Goal: Find specific page/section: Find specific page/section

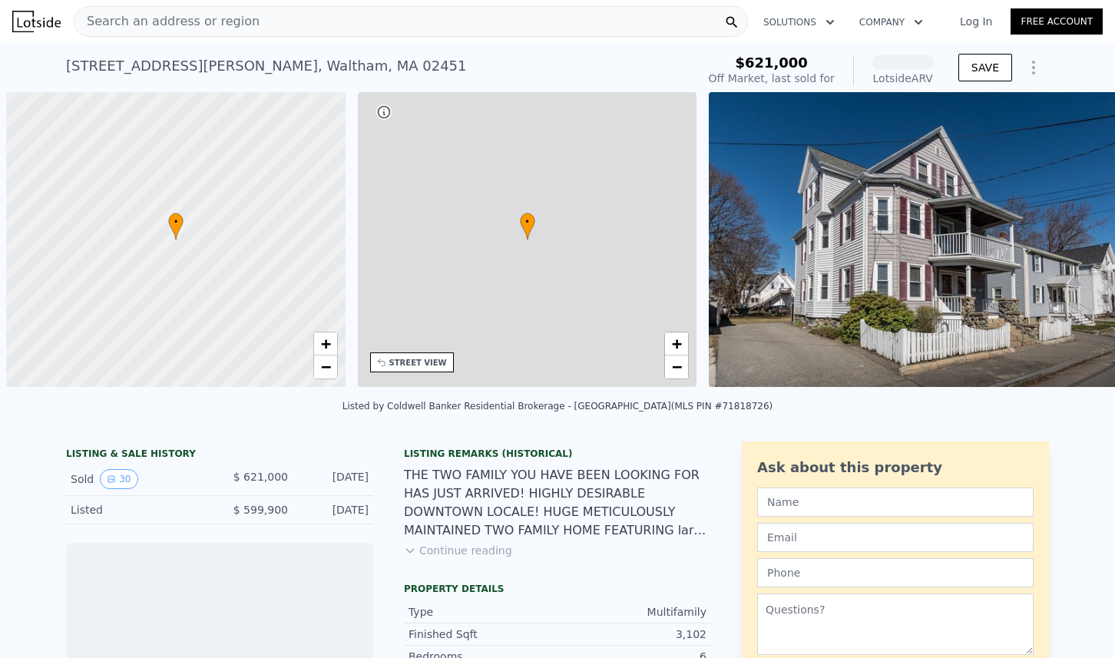
scroll to position [0, 6]
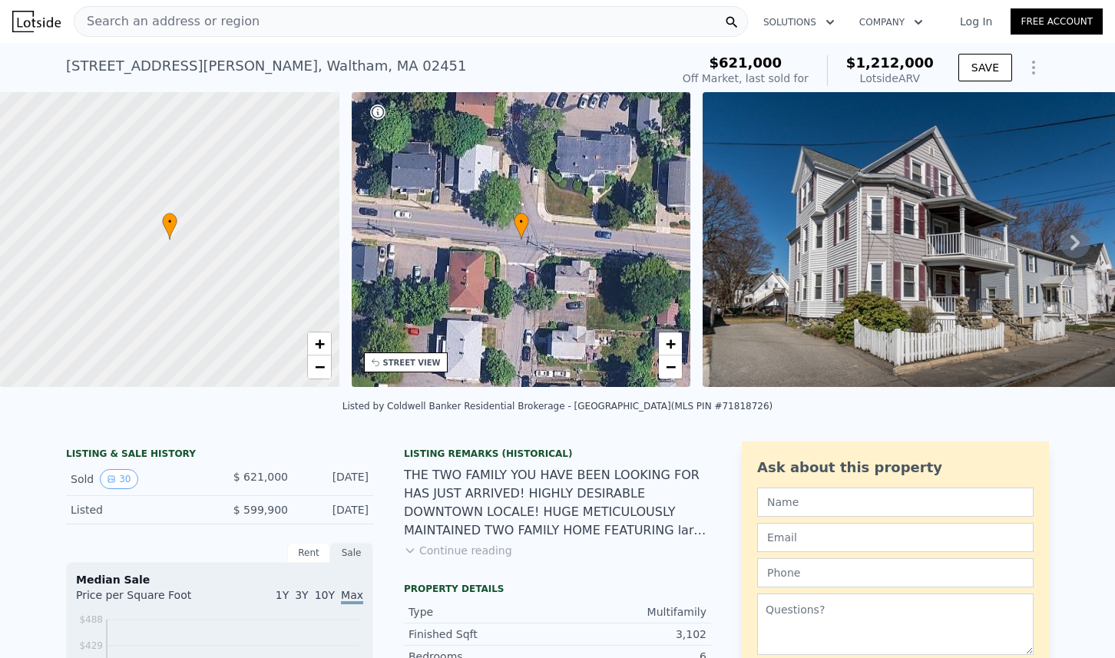
click at [1069, 248] on icon at bounding box center [1075, 242] width 31 height 31
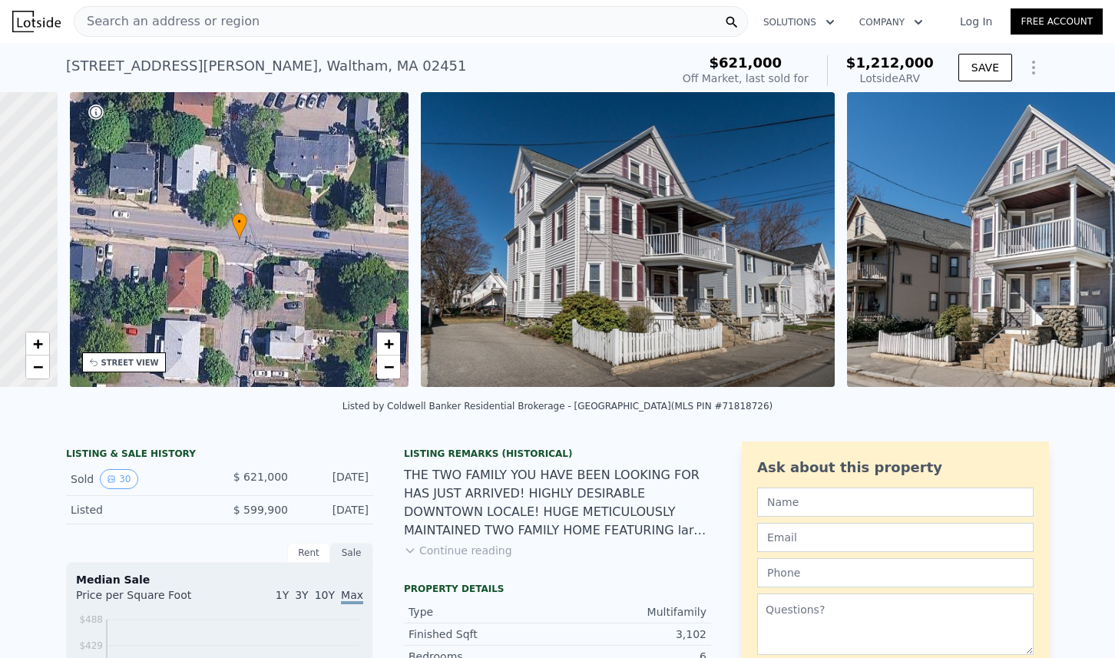
scroll to position [0, 357]
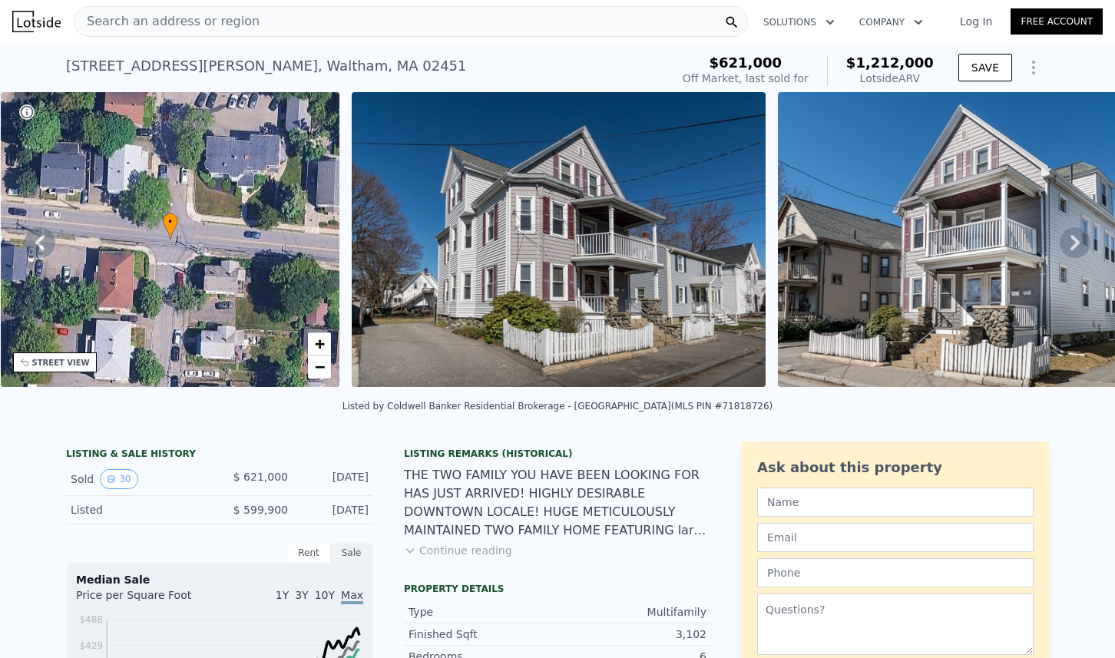
click at [1069, 248] on icon at bounding box center [1075, 242] width 31 height 31
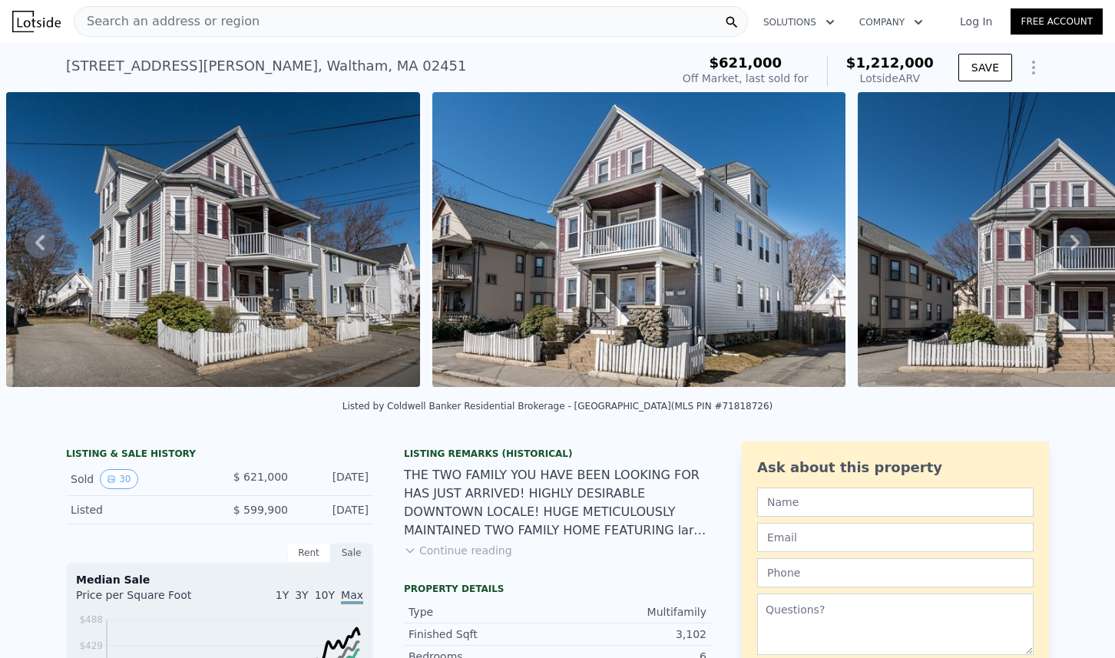
click at [1069, 248] on icon at bounding box center [1075, 242] width 31 height 31
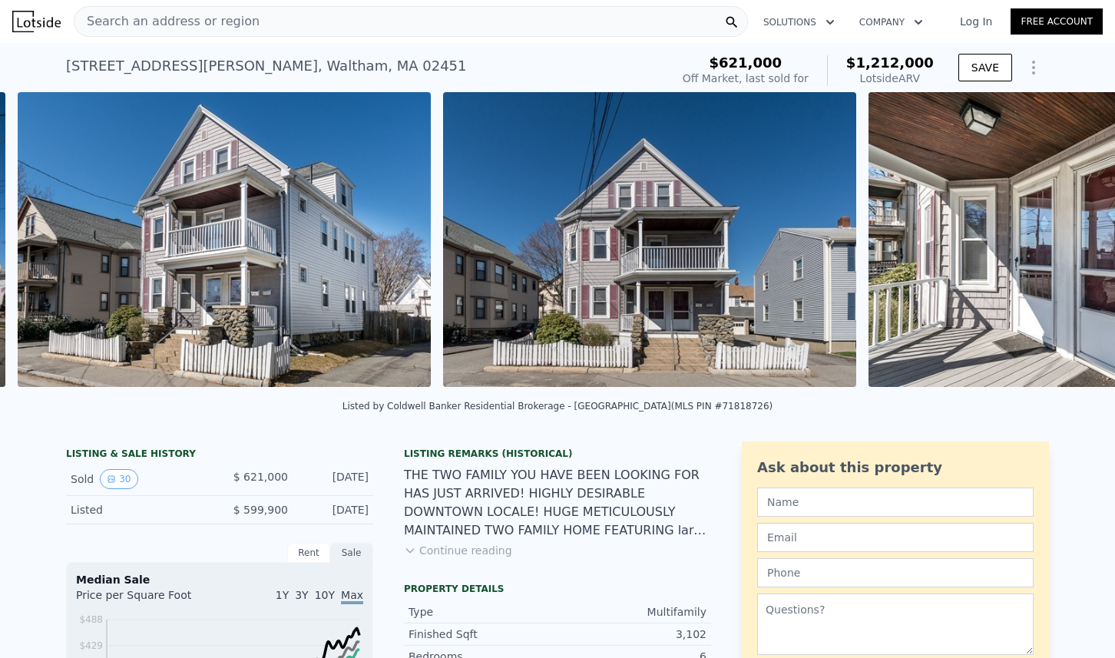
scroll to position [0, 1128]
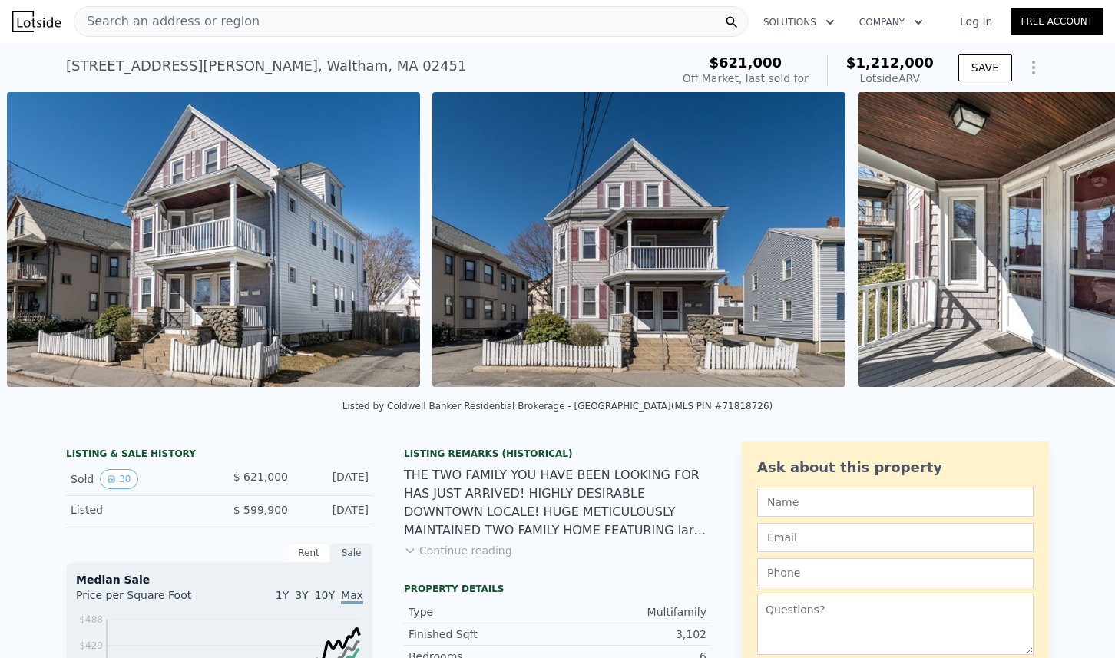
click at [1069, 248] on img at bounding box center [1064, 239] width 413 height 295
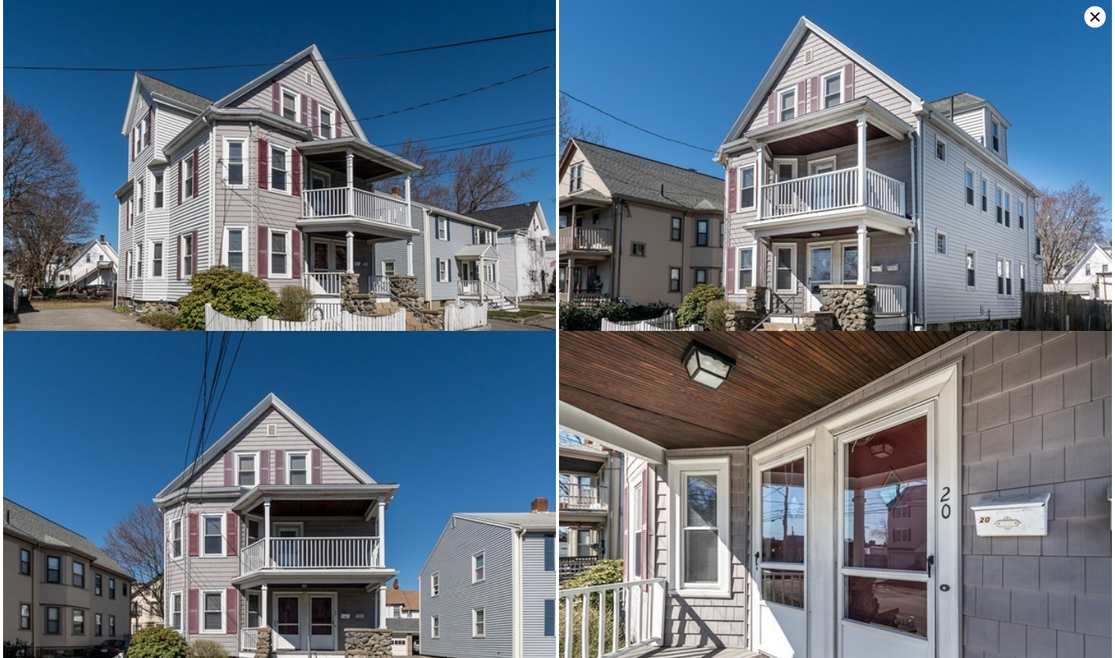
scroll to position [0, 0]
click at [1099, 10] on icon at bounding box center [1096, 17] width 22 height 22
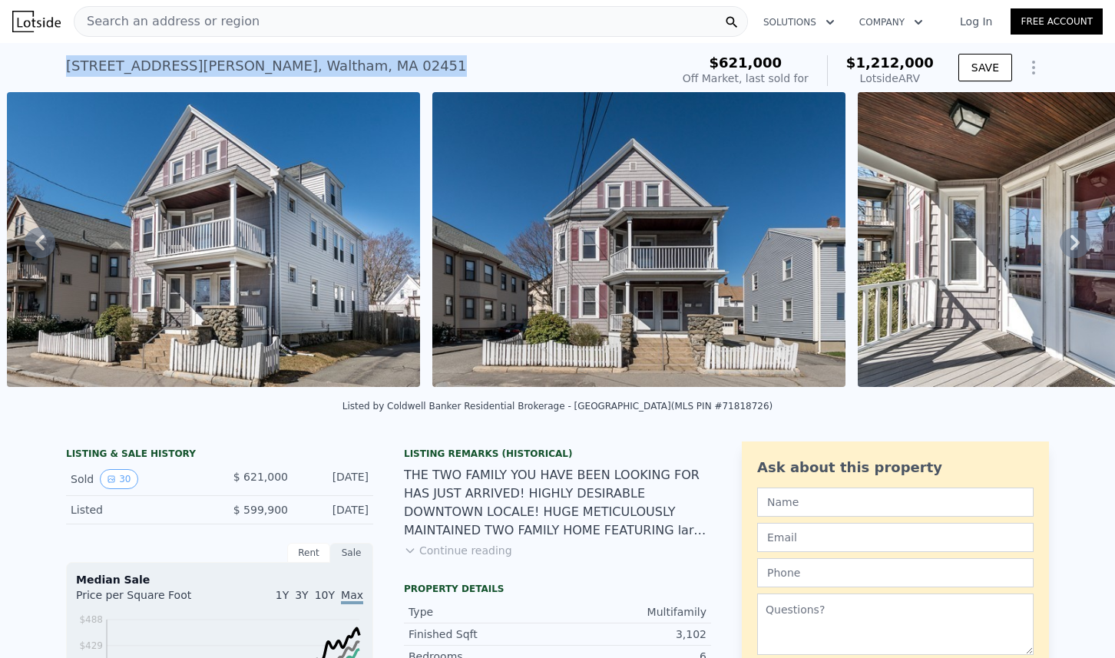
drag, startPoint x: 60, startPoint y: 62, endPoint x: 395, endPoint y: 64, distance: 334.9
click at [395, 64] on div "[STREET_ADDRESS][PERSON_NAME] Sold [DATE] for $621k (~ARV $1.212m )" at bounding box center [365, 70] width 598 height 43
copy div "[STREET_ADDRESS][PERSON_NAME]"
click at [207, 9] on div "Search an address or region" at bounding box center [167, 21] width 185 height 29
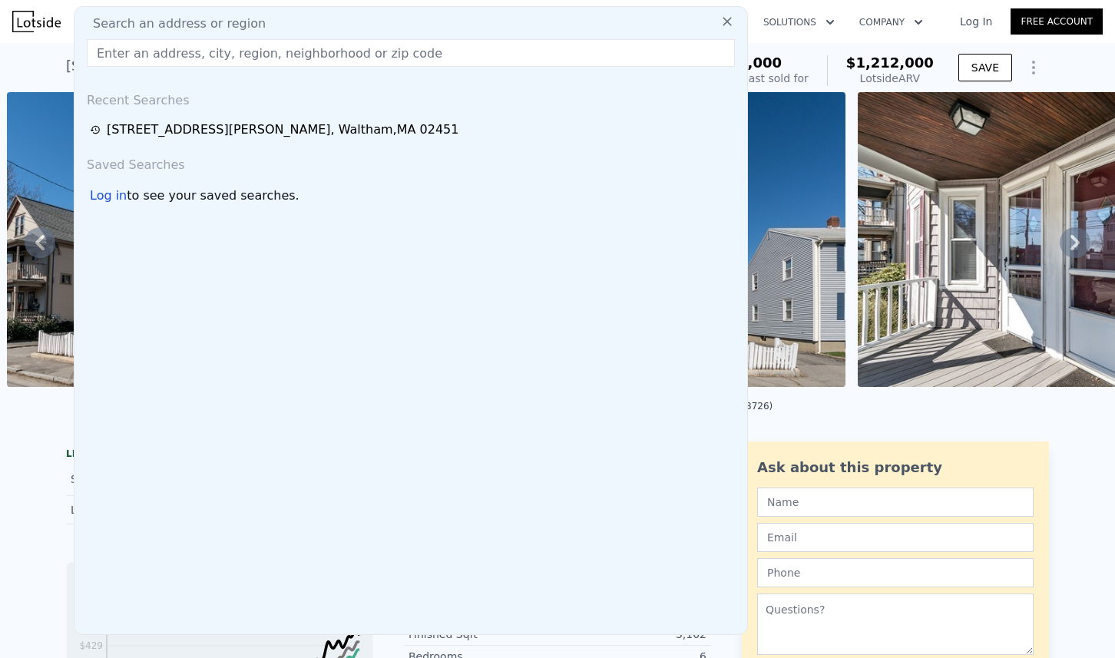
click at [171, 23] on span "Search an address or region" at bounding box center [173, 24] width 185 height 18
click at [157, 59] on input "text" at bounding box center [411, 53] width 648 height 28
paste input "[STREET_ADDRESS]"
type input "[STREET_ADDRESS]"
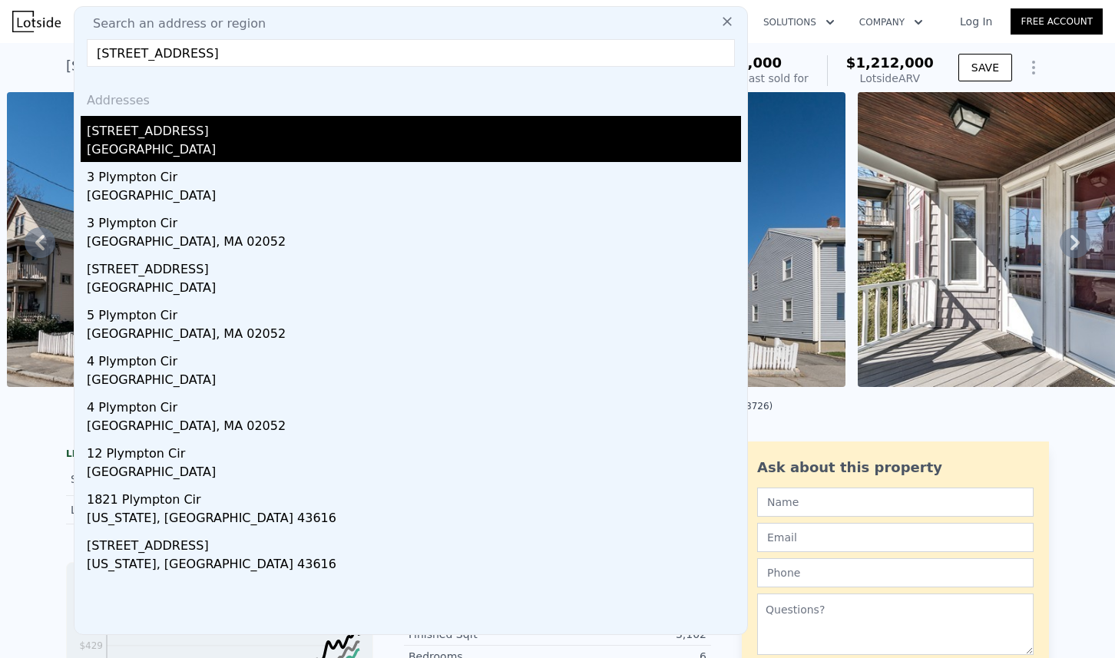
click at [174, 144] on div "[GEOGRAPHIC_DATA]" at bounding box center [414, 152] width 654 height 22
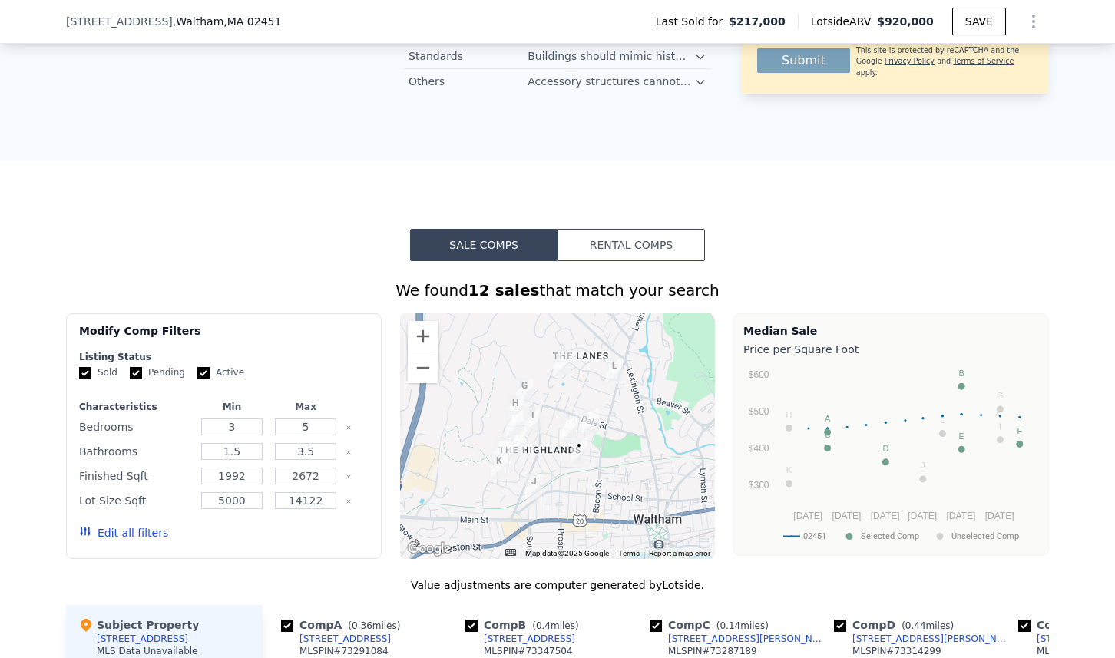
scroll to position [1067, 0]
click at [422, 364] on button "Zoom out" at bounding box center [423, 367] width 31 height 31
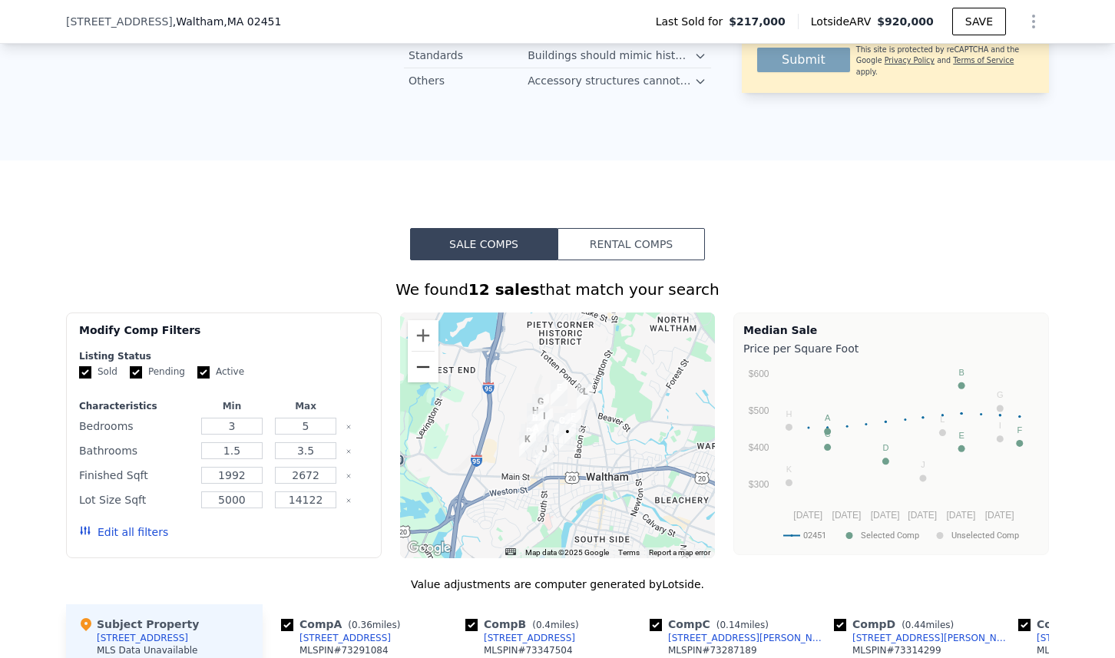
click at [422, 364] on button "Zoom out" at bounding box center [423, 367] width 31 height 31
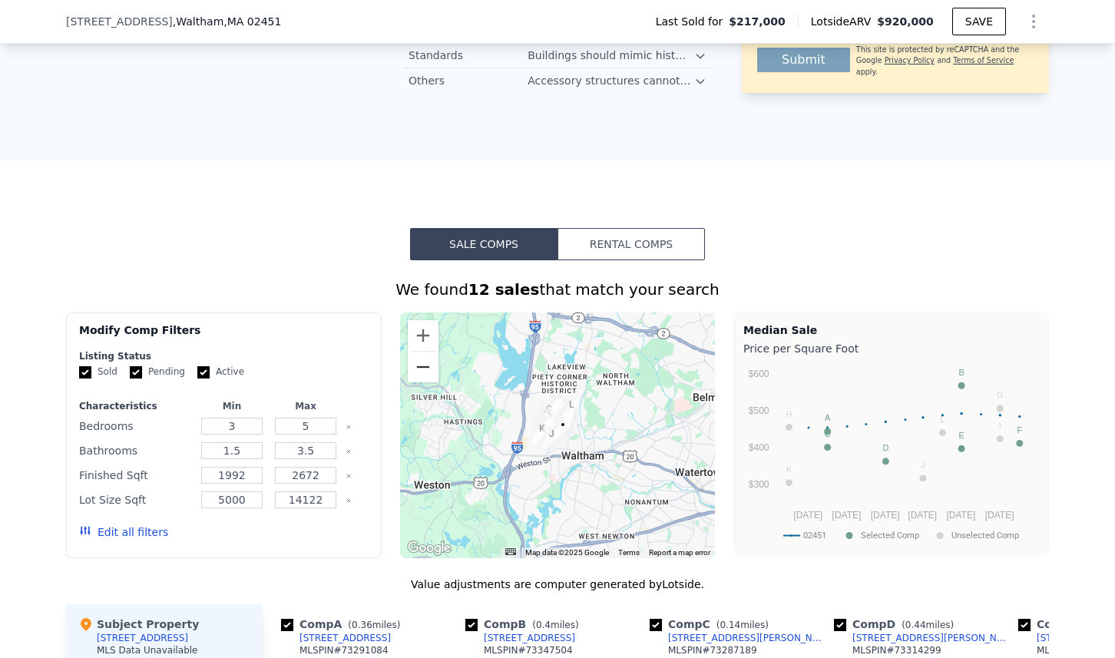
click at [422, 364] on button "Zoom out" at bounding box center [423, 367] width 31 height 31
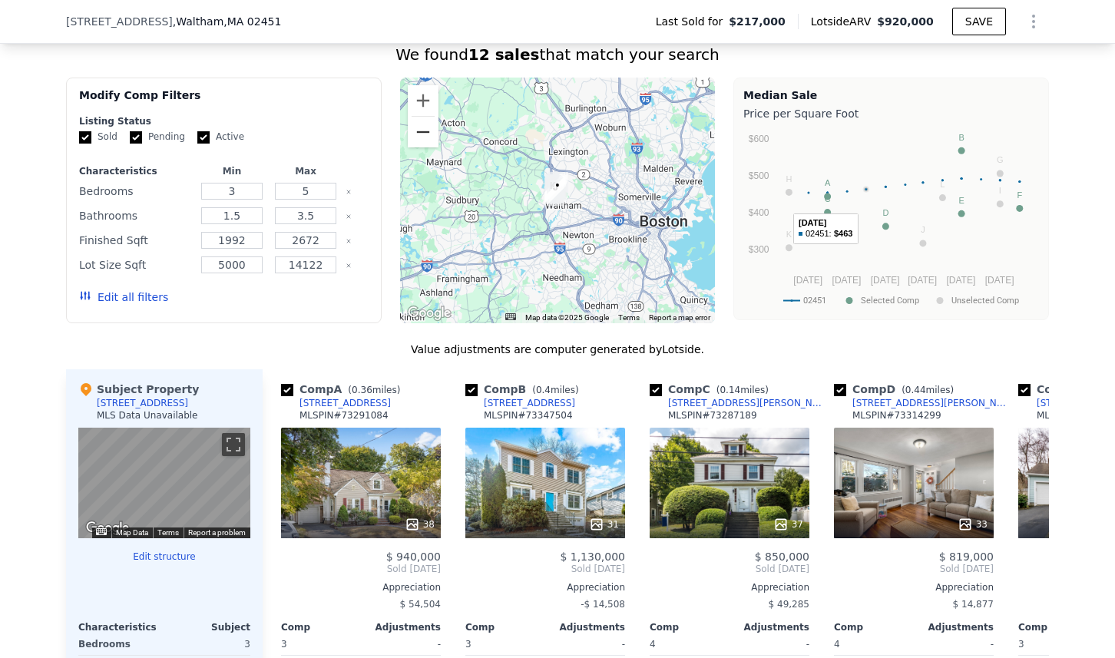
scroll to position [1347, 0]
